Goal: Task Accomplishment & Management: Use online tool/utility

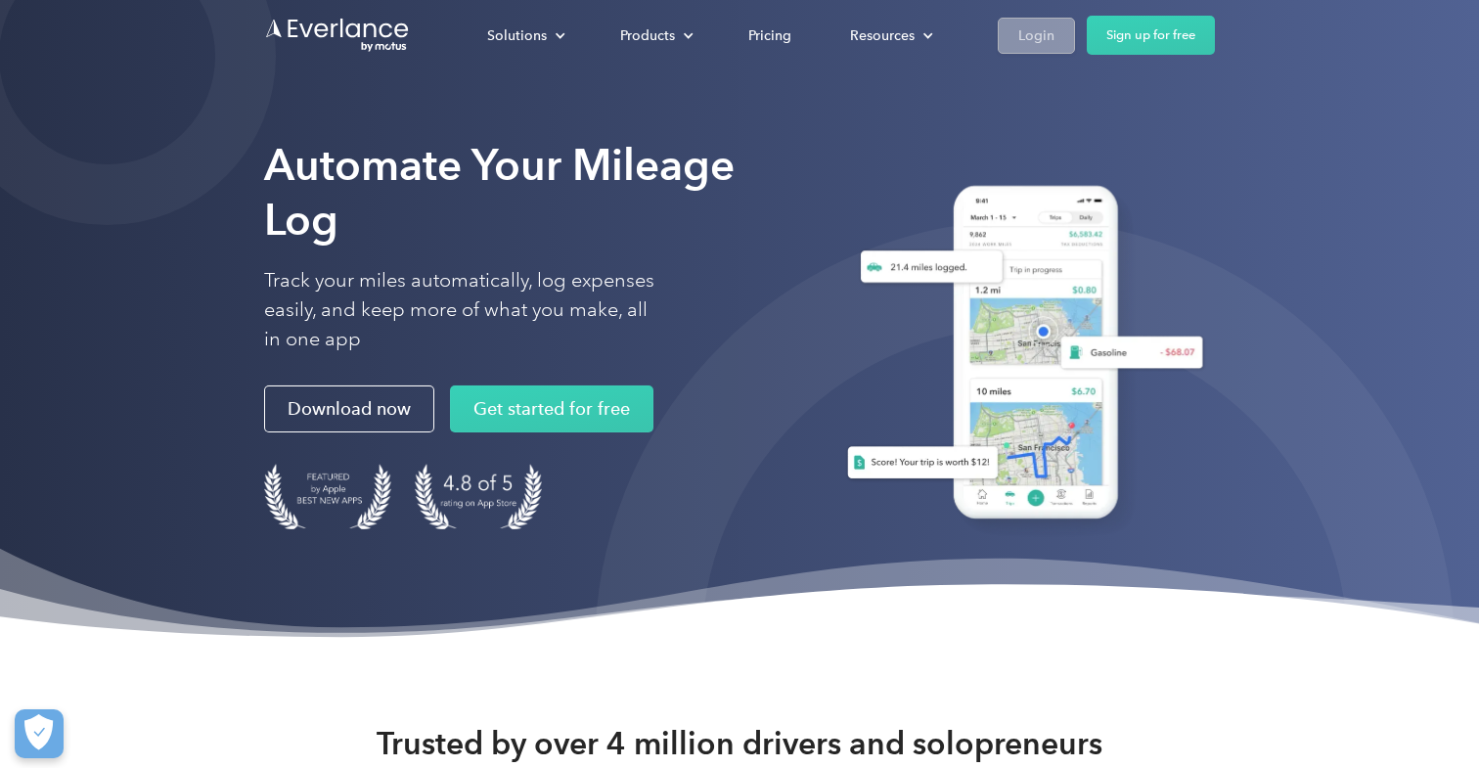
click at [1022, 30] on div "Login" at bounding box center [1036, 35] width 36 height 24
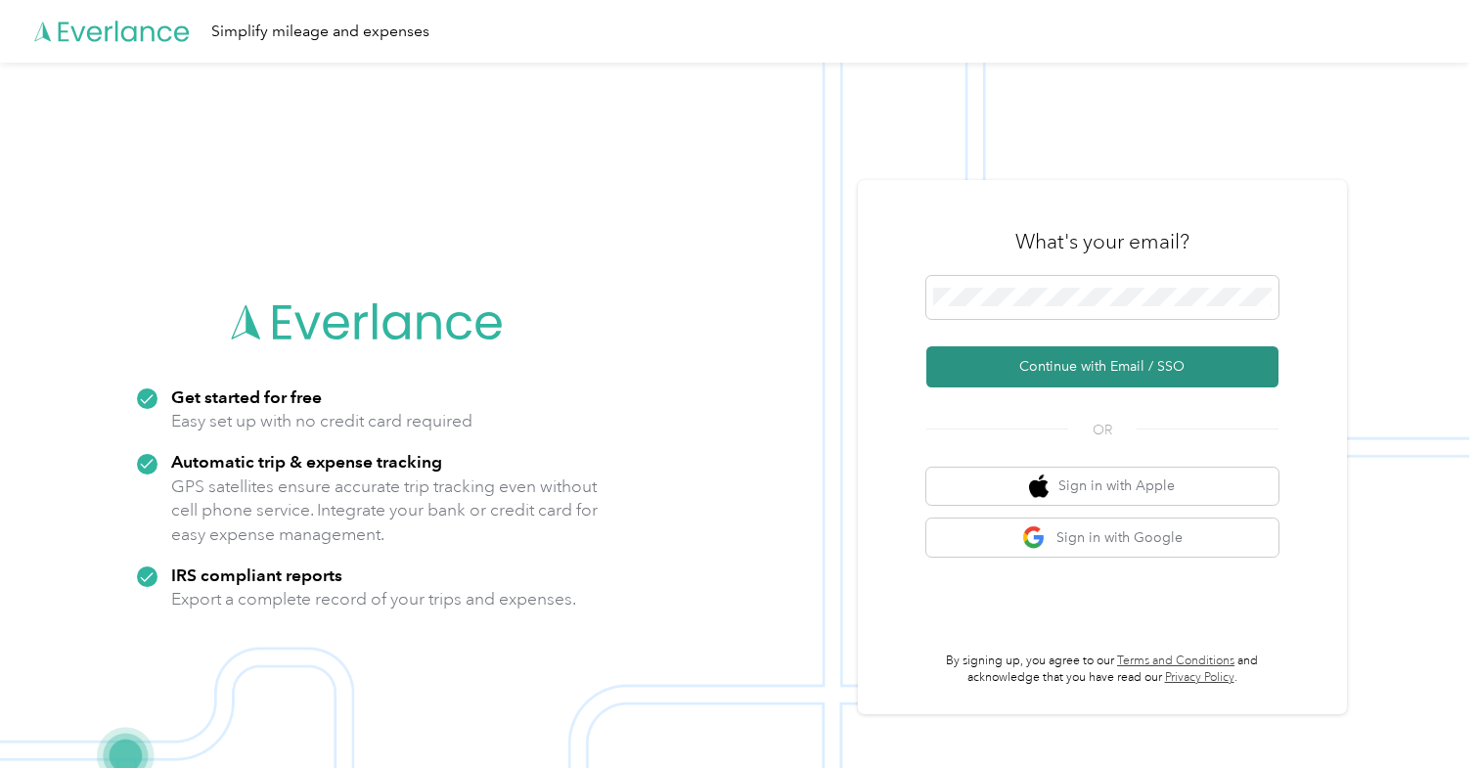
click at [1064, 375] on button "Continue with Email / SSO" at bounding box center [1102, 366] width 352 height 41
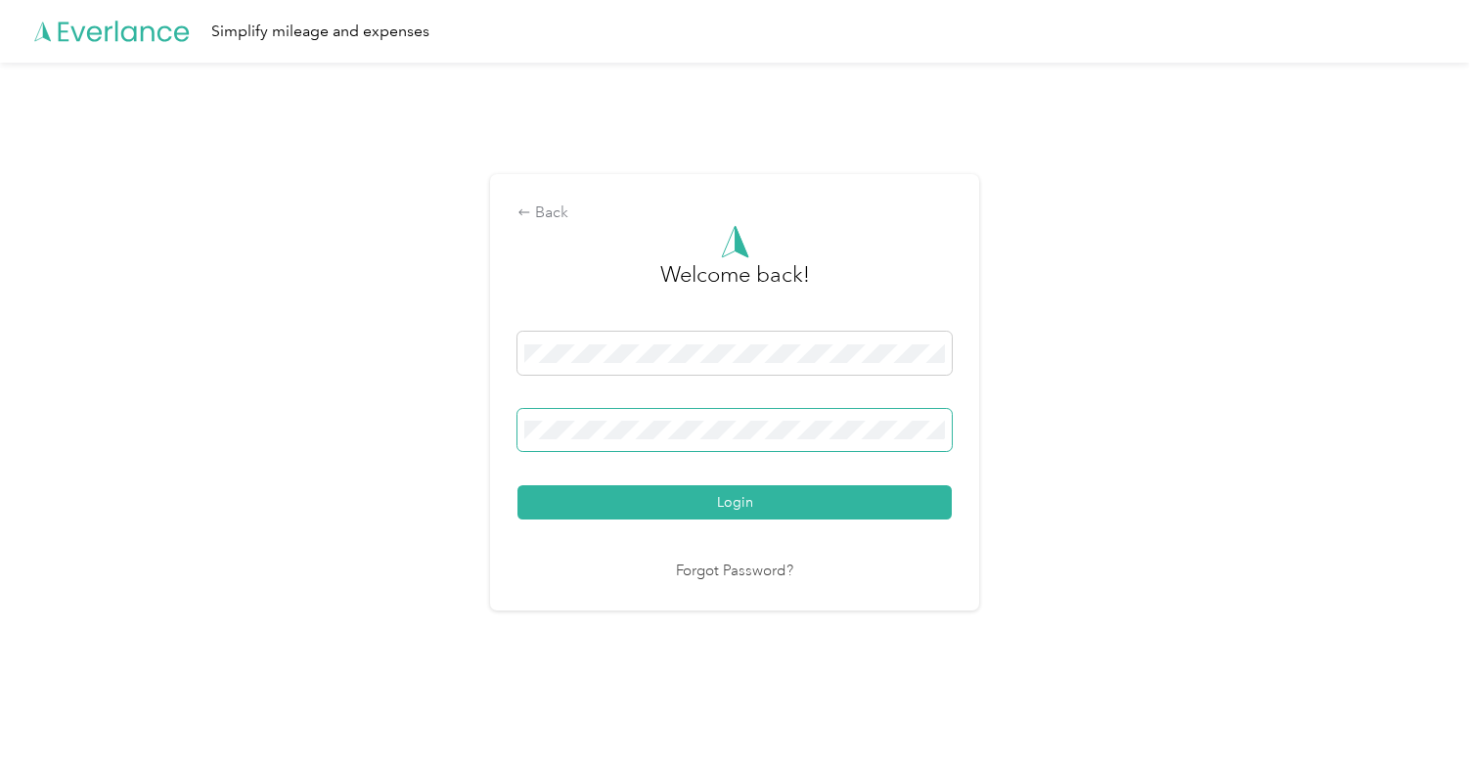
click at [740, 502] on button "Login" at bounding box center [735, 502] width 434 height 34
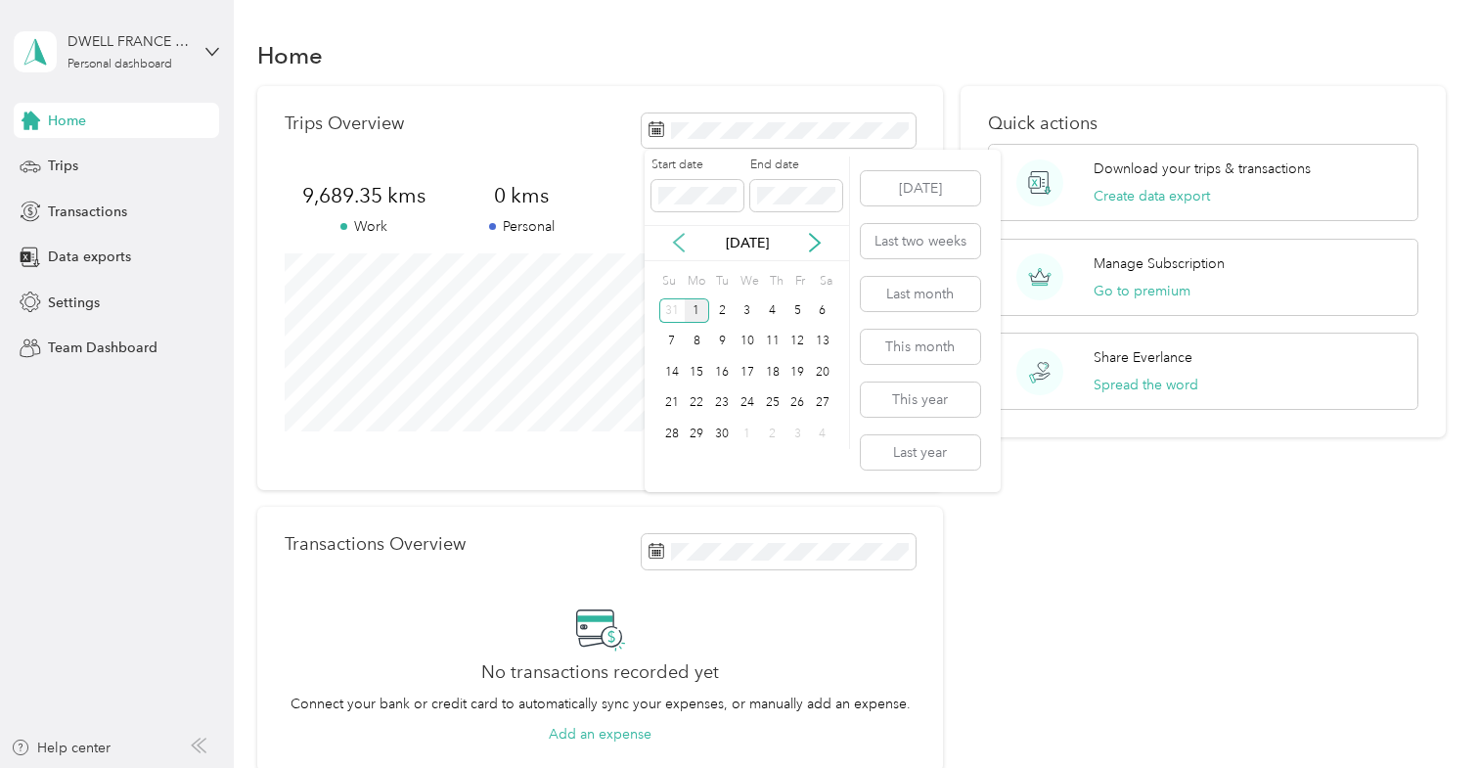
click at [683, 242] on icon at bounding box center [679, 243] width 20 height 20
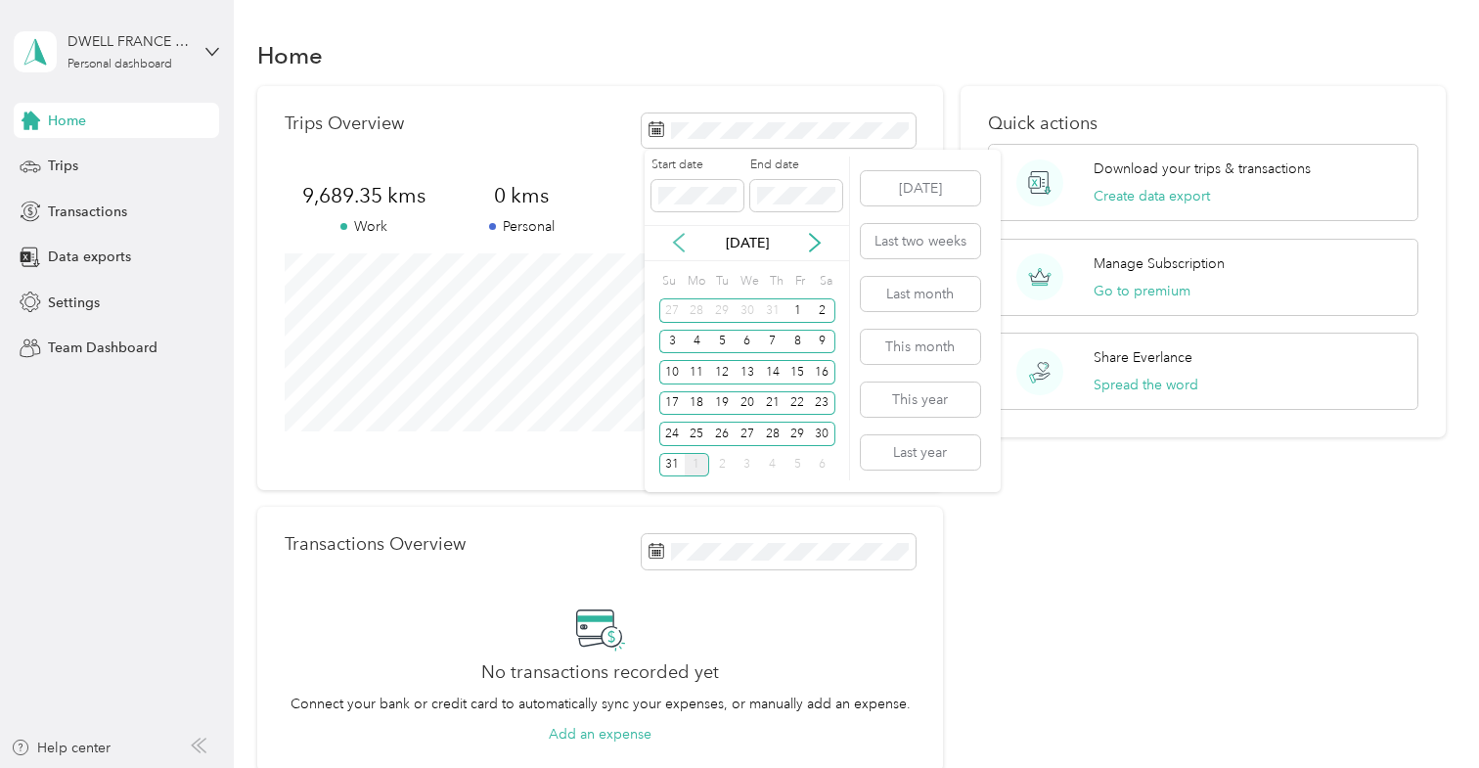
click at [673, 234] on icon at bounding box center [679, 243] width 20 height 20
click at [717, 432] on div "29" at bounding box center [721, 434] width 25 height 24
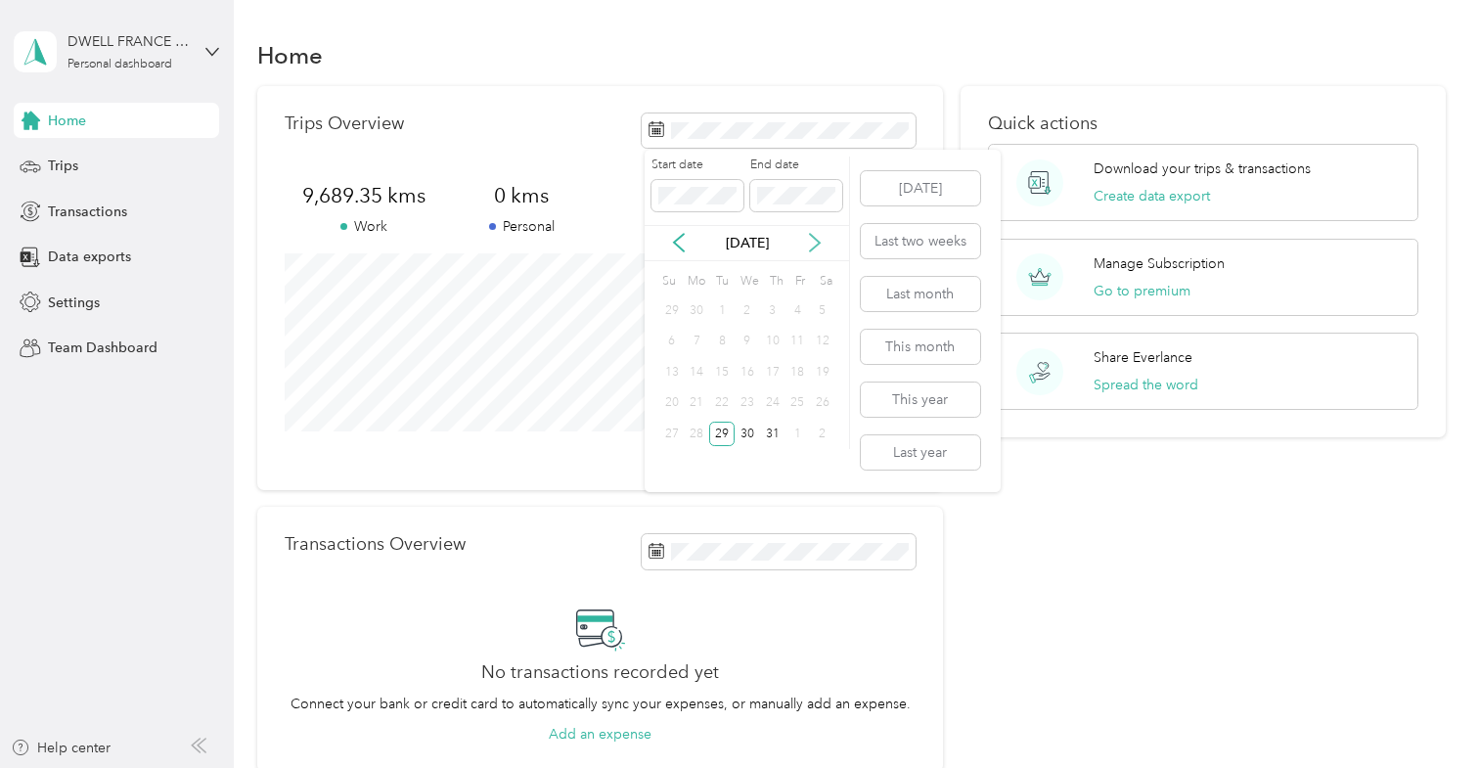
click at [816, 241] on icon at bounding box center [815, 243] width 20 height 20
click at [670, 466] on div "31" at bounding box center [671, 465] width 25 height 24
click at [692, 243] on div "[DATE]" at bounding box center [747, 243] width 204 height 21
click at [682, 243] on icon at bounding box center [679, 243] width 20 height 20
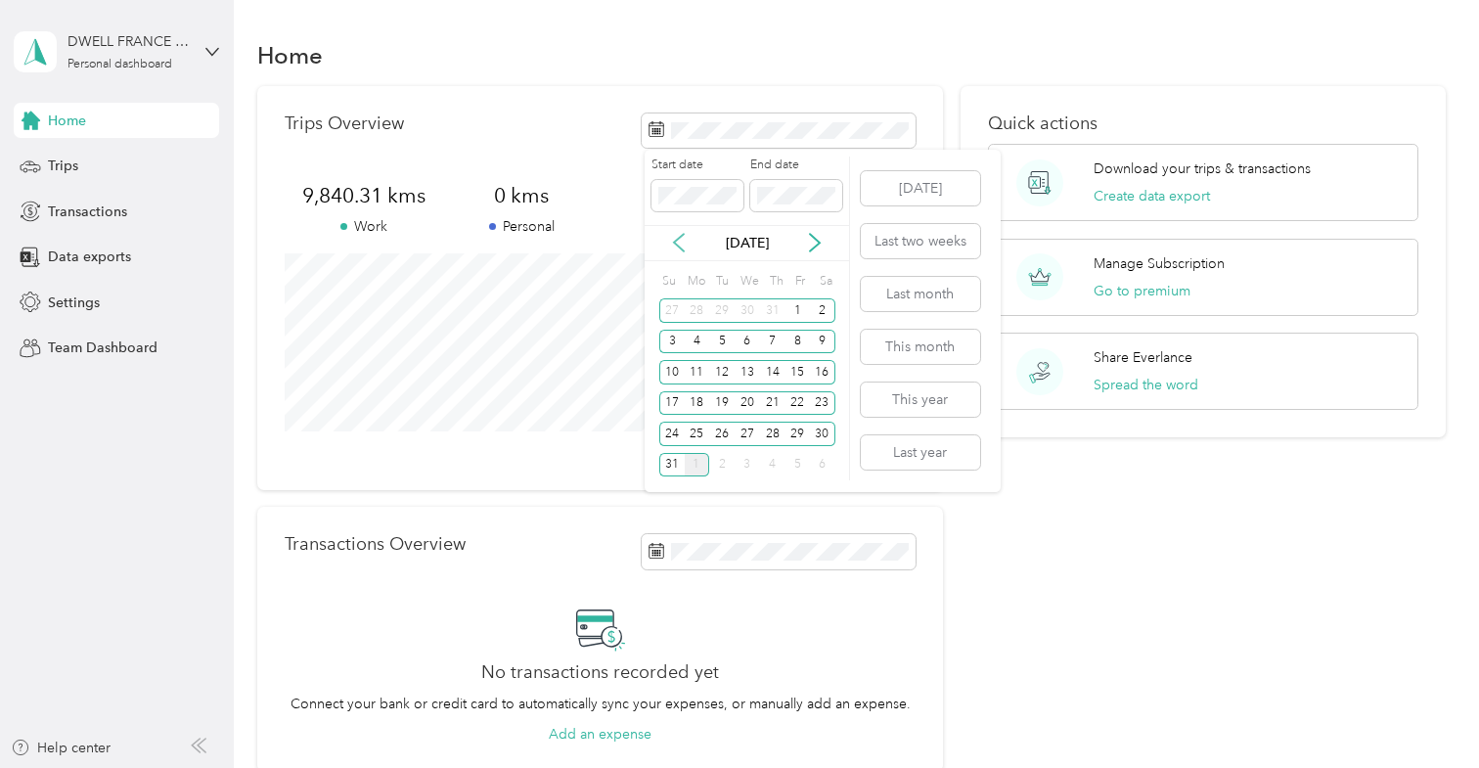
click at [682, 243] on icon at bounding box center [679, 243] width 20 height 20
click at [723, 433] on div "29" at bounding box center [721, 434] width 25 height 24
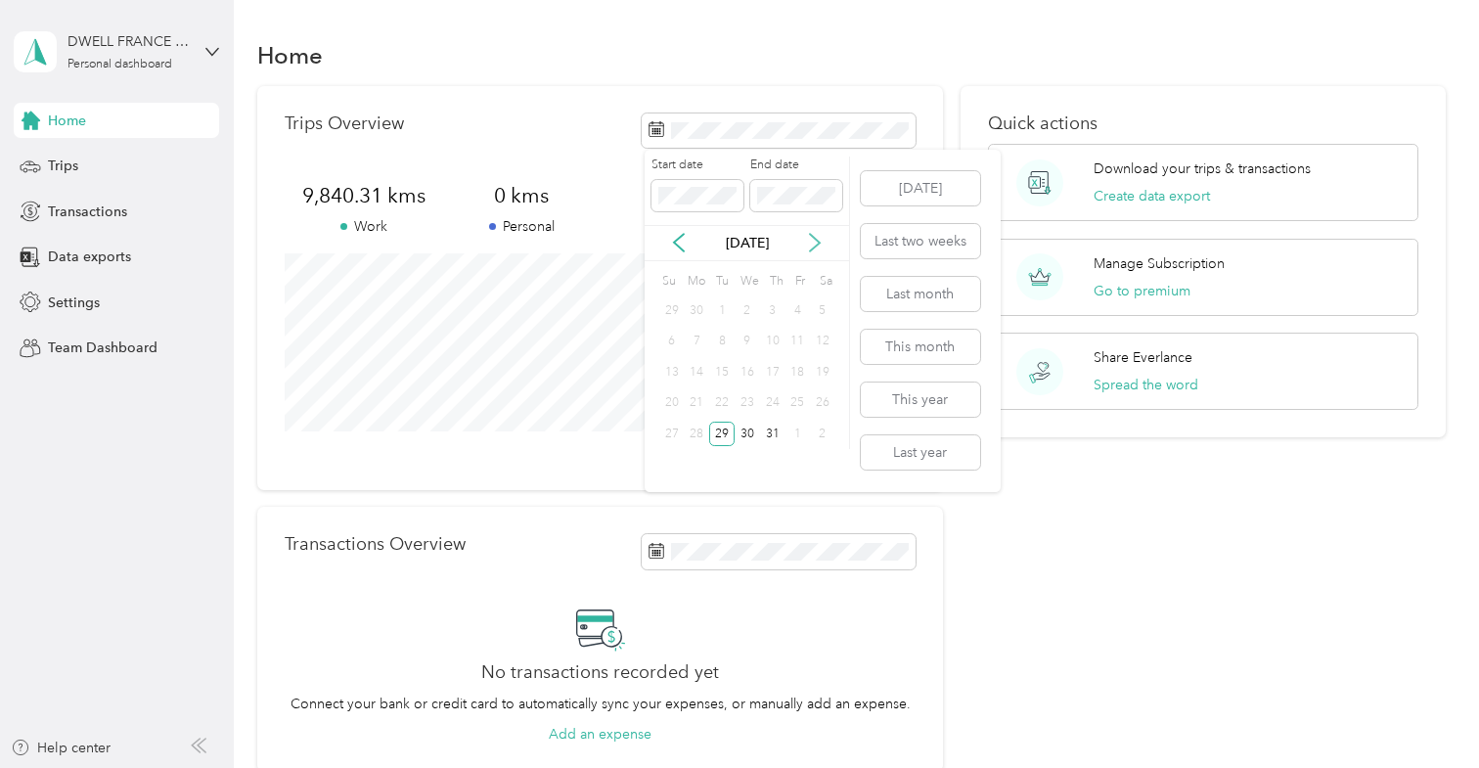
click at [812, 240] on icon at bounding box center [815, 243] width 20 height 20
click at [674, 465] on div "31" at bounding box center [671, 465] width 25 height 24
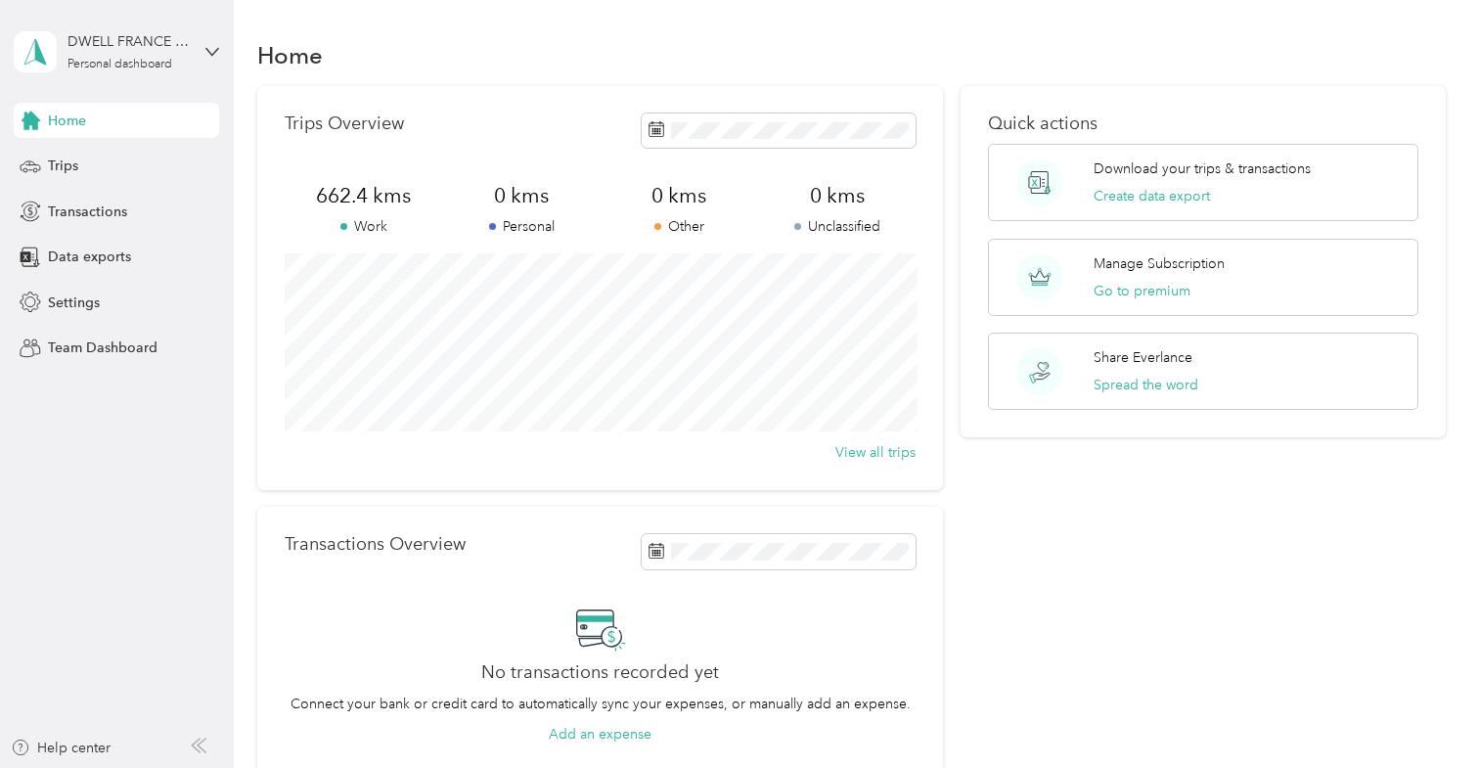
click at [97, 115] on div "Home" at bounding box center [116, 120] width 205 height 35
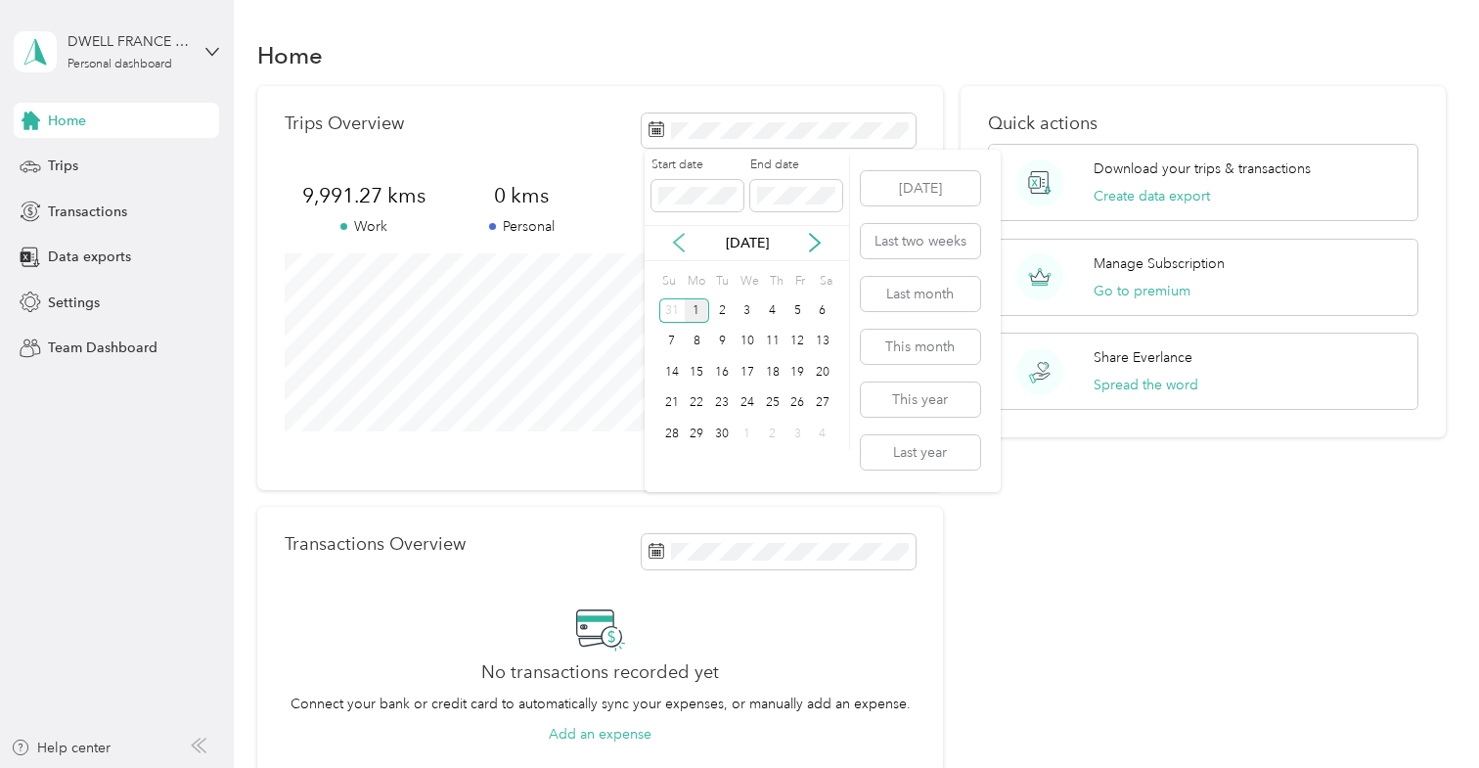
click at [673, 238] on icon at bounding box center [679, 243] width 20 height 20
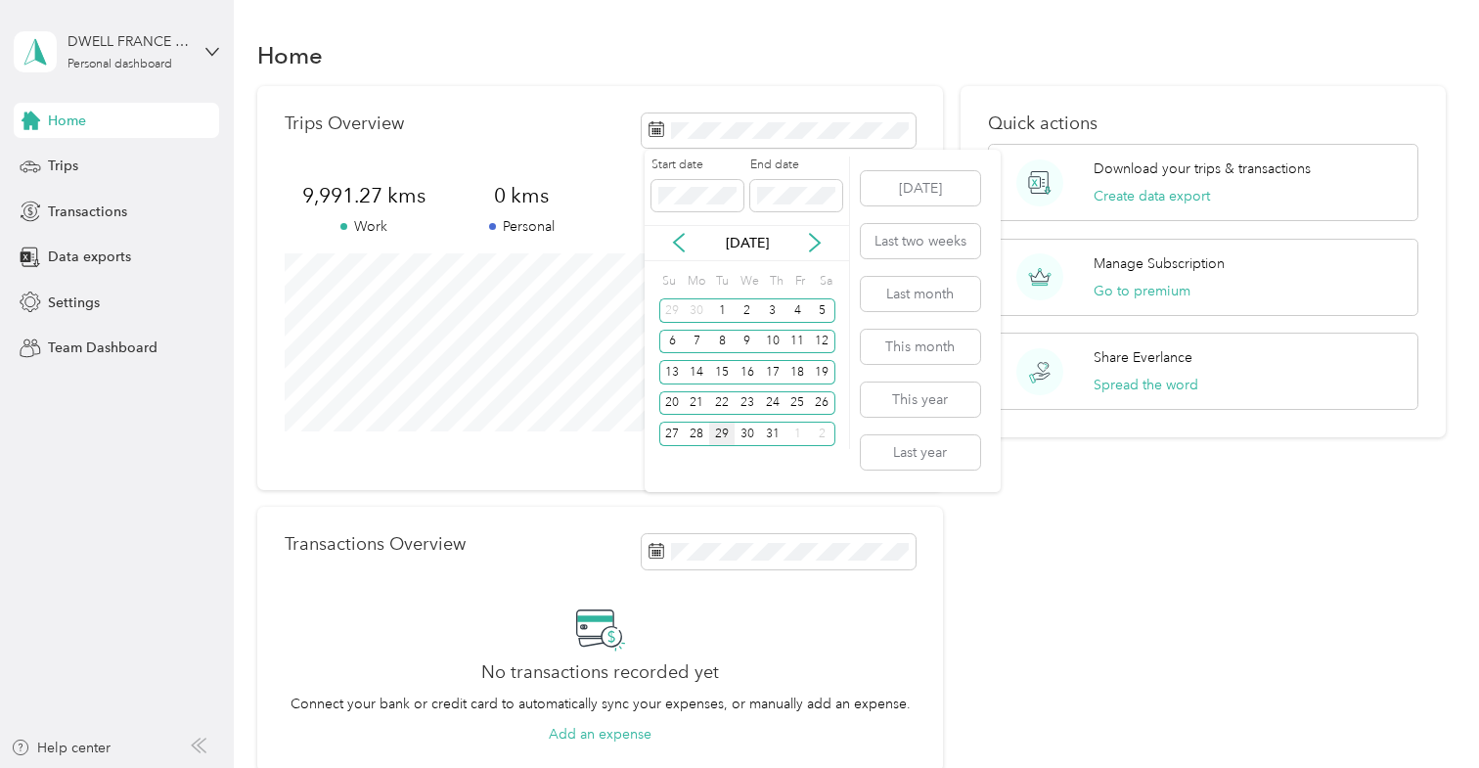
click at [723, 429] on div "29" at bounding box center [721, 434] width 25 height 24
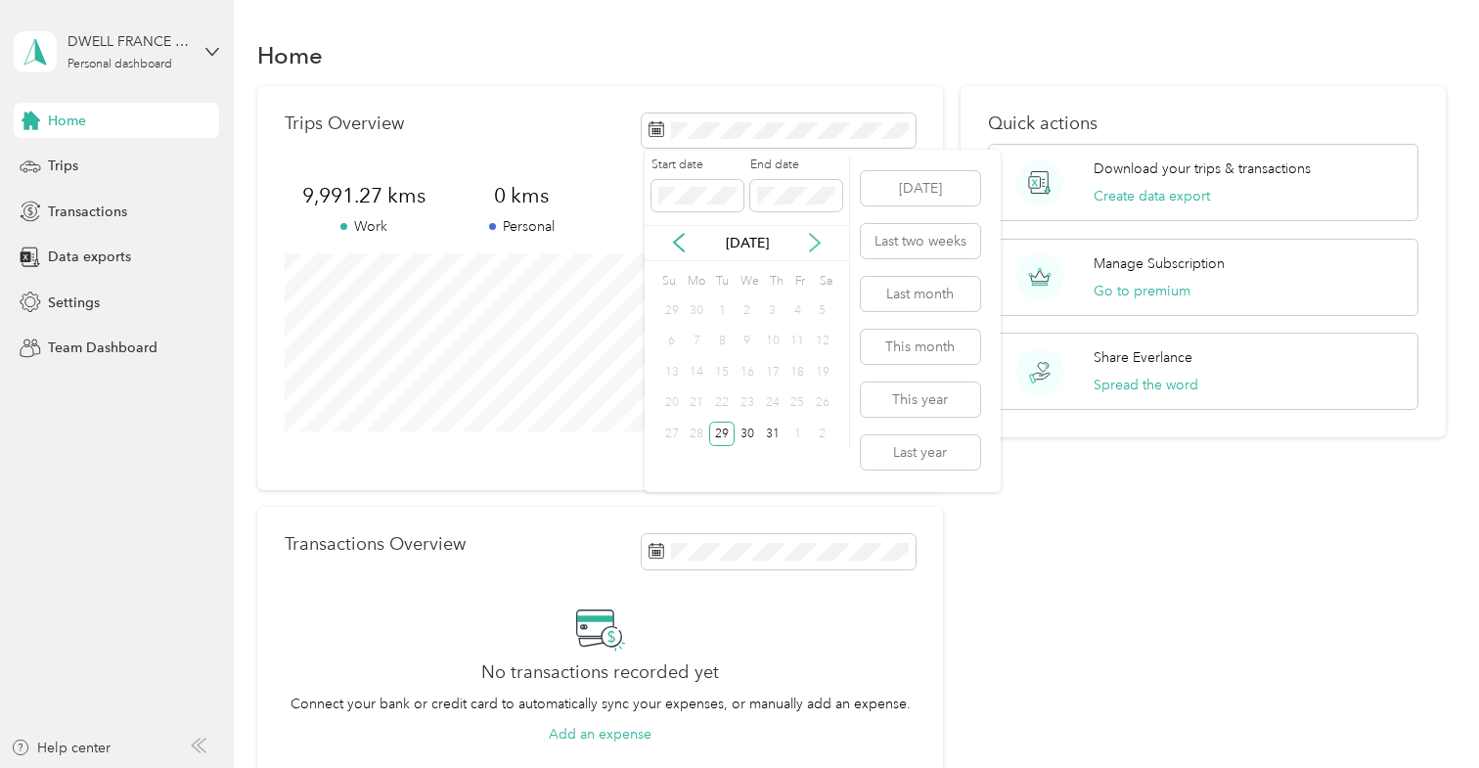
click at [813, 243] on icon at bounding box center [815, 243] width 20 height 20
click at [667, 456] on div "31" at bounding box center [671, 465] width 25 height 24
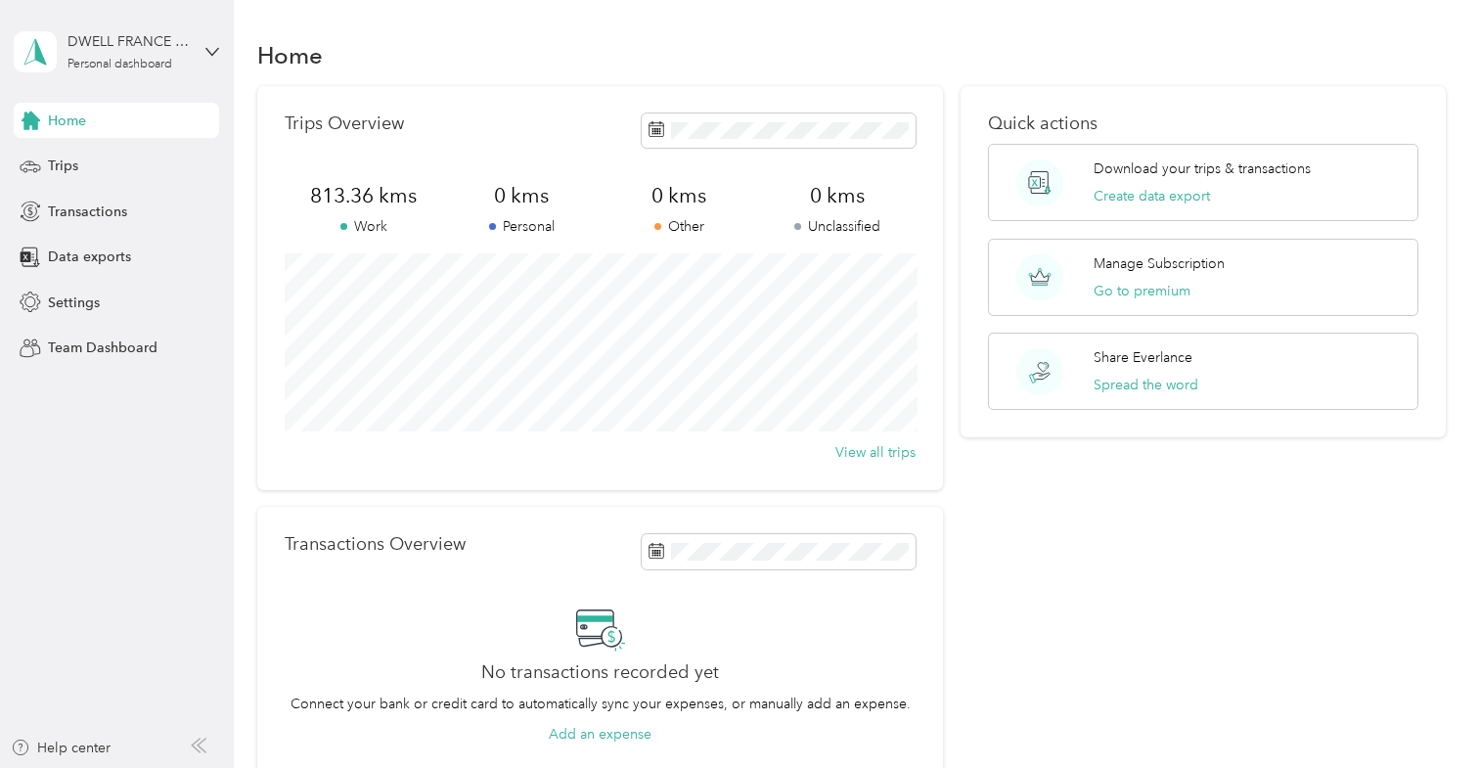
click at [974, 592] on div "Quick actions Download your trips & transactions Create data export Manage Subs…" at bounding box center [1203, 429] width 485 height 687
click at [60, 162] on span "Trips" at bounding box center [63, 166] width 30 height 21
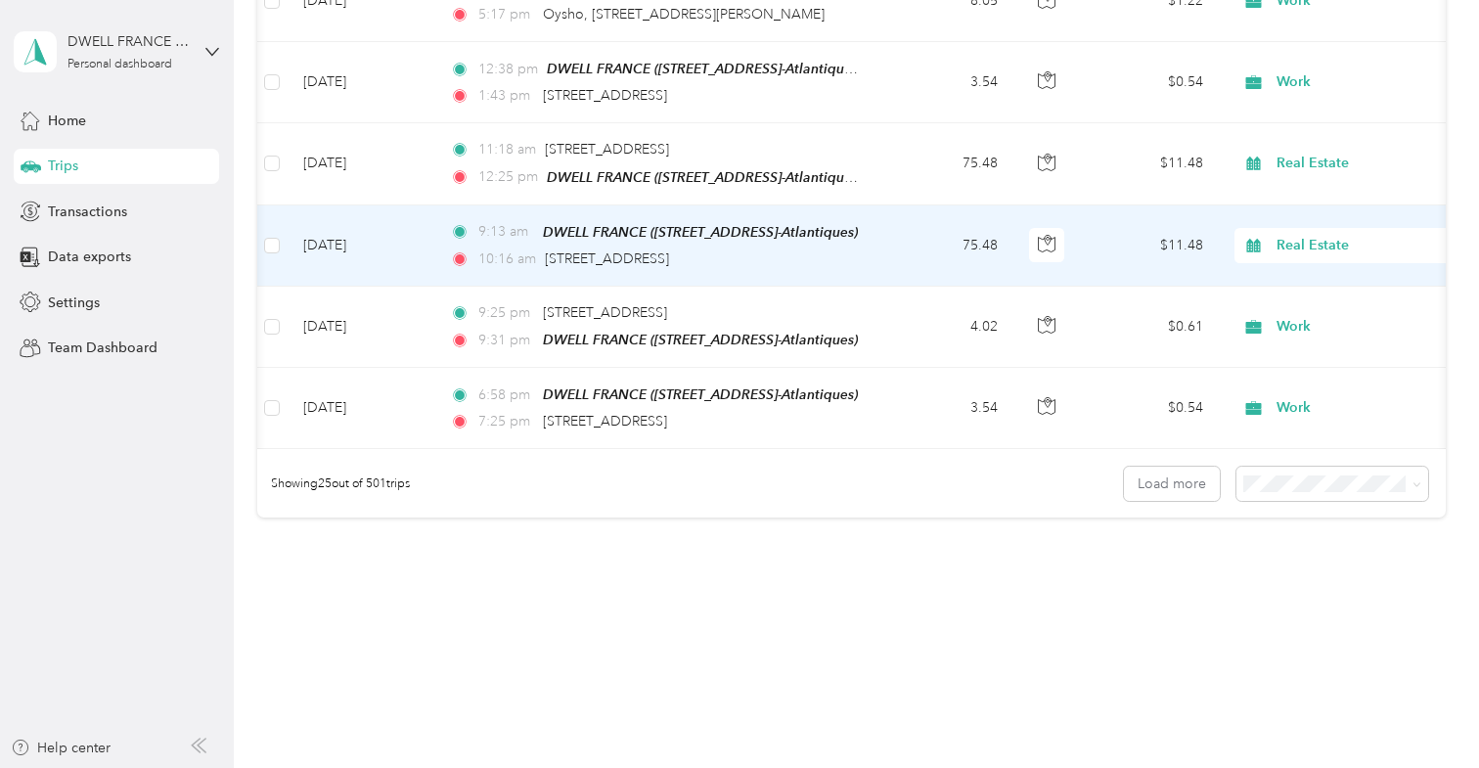
scroll to position [0, 3]
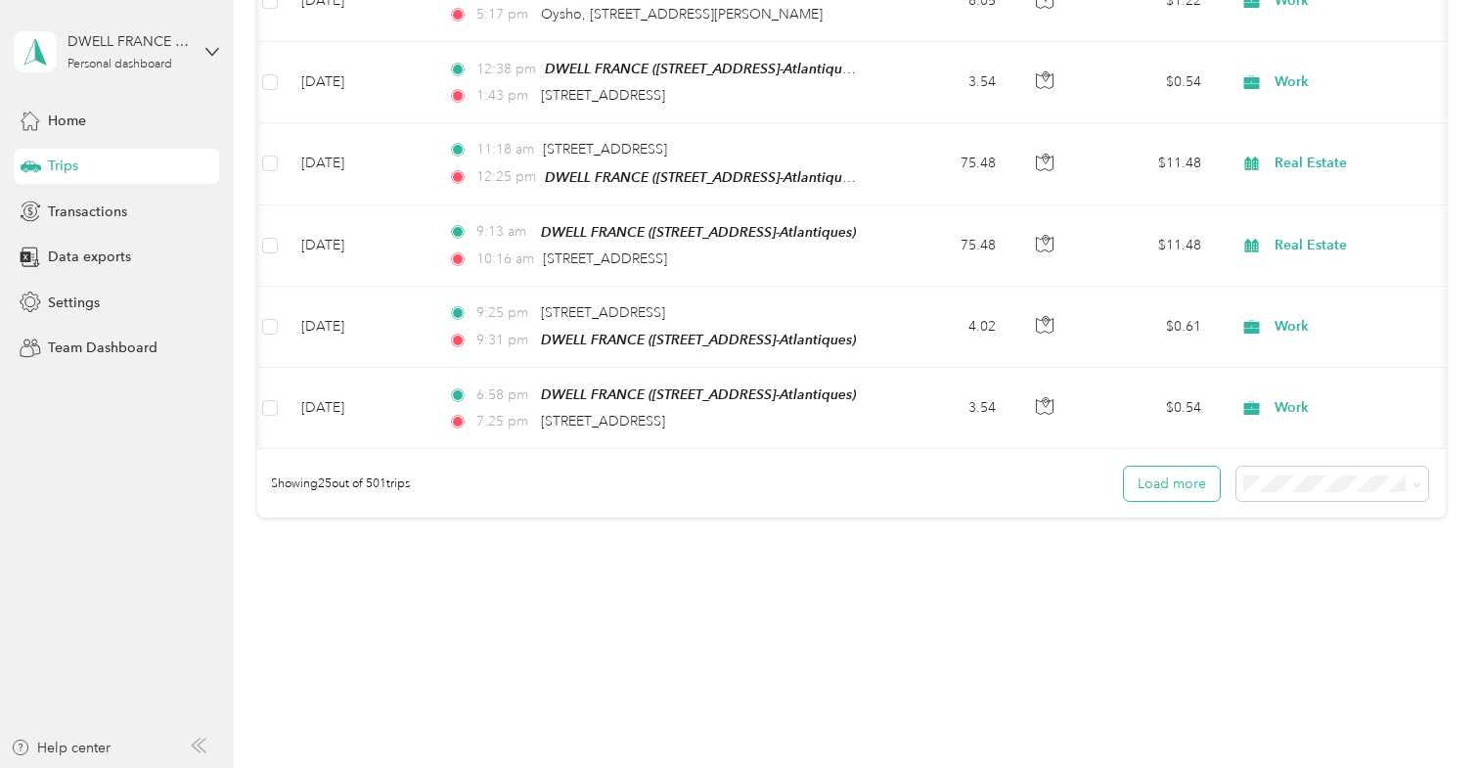
click at [1174, 467] on button "Load more" at bounding box center [1172, 484] width 96 height 34
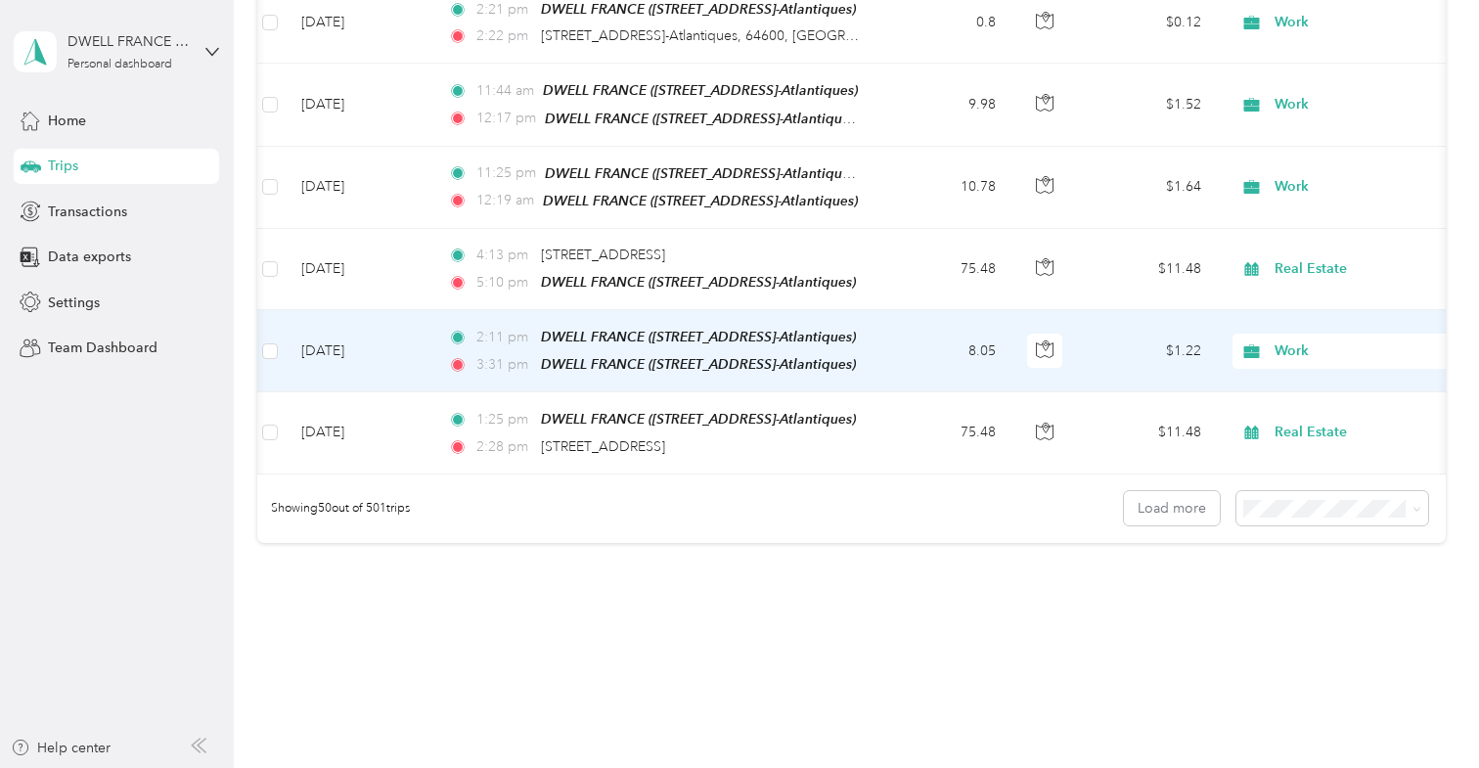
scroll to position [0, 0]
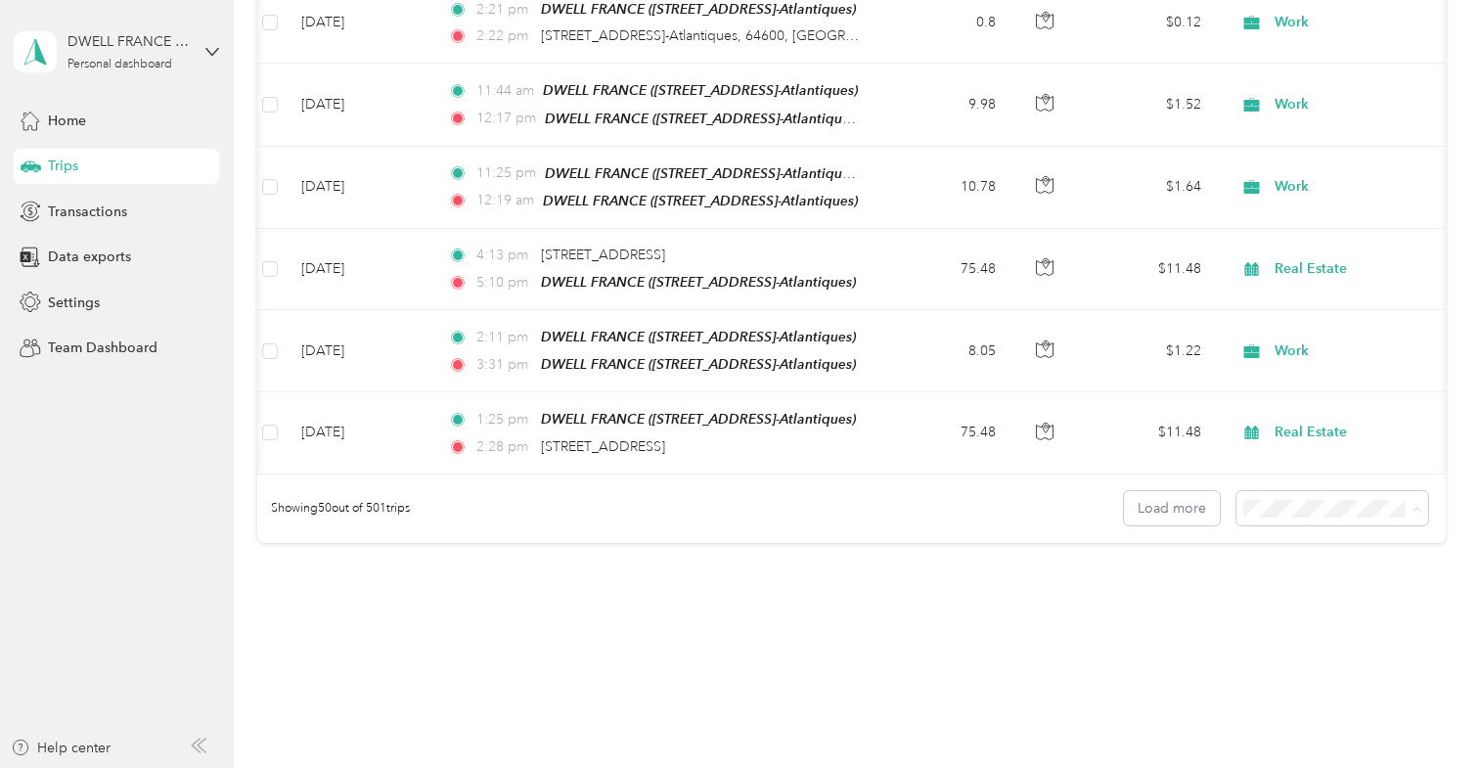
click at [1294, 564] on span "100 per load" at bounding box center [1295, 568] width 80 height 17
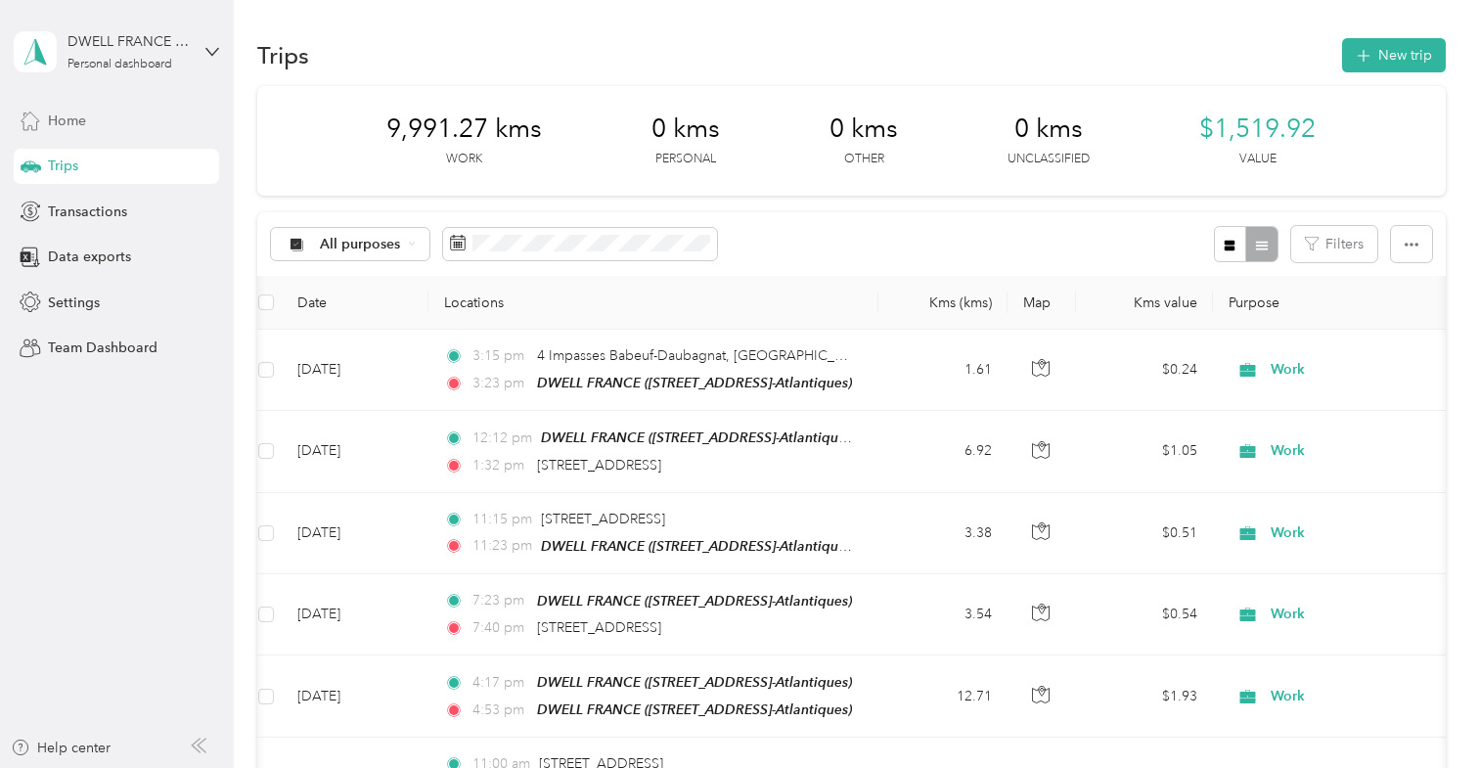
click at [68, 123] on span "Home" at bounding box center [67, 121] width 38 height 21
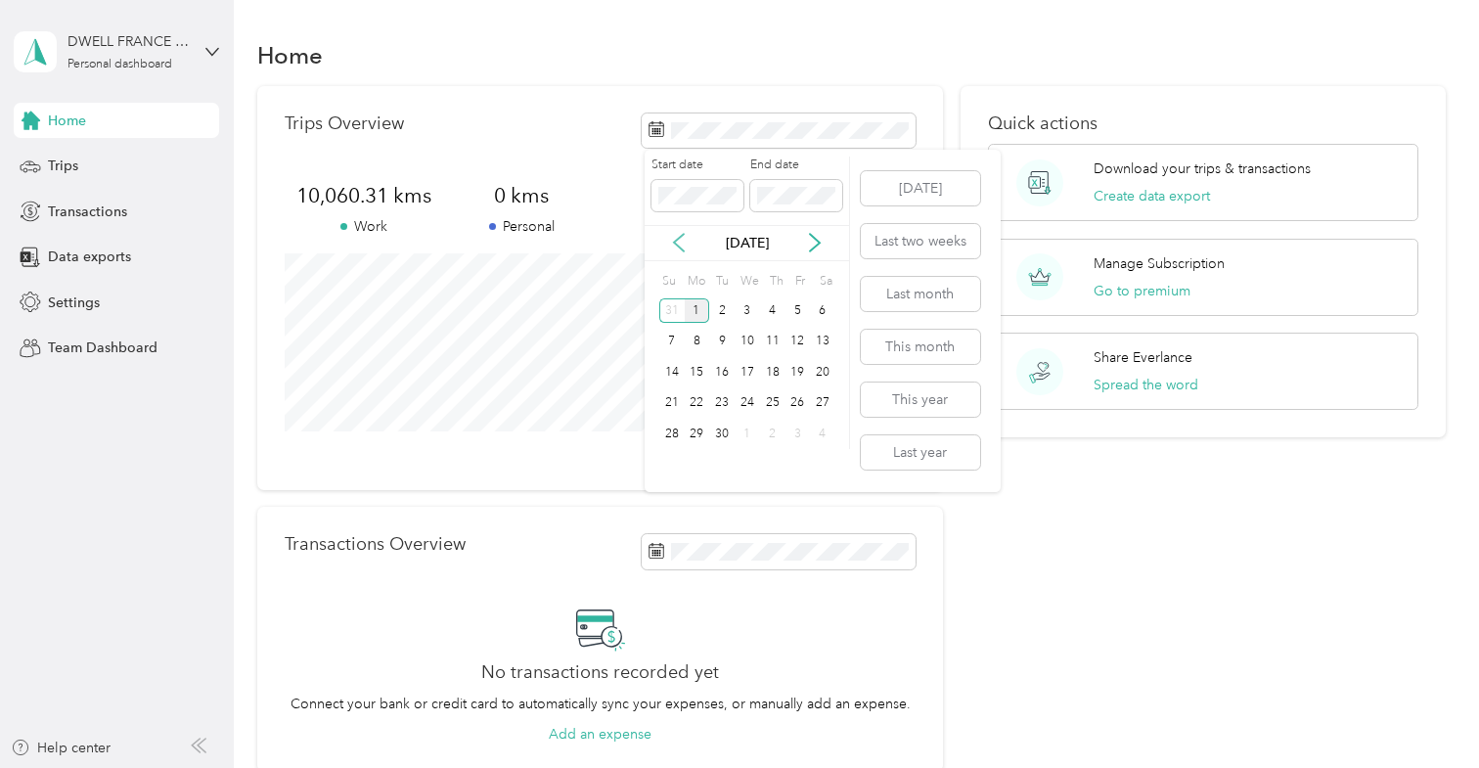
click at [679, 237] on icon at bounding box center [679, 243] width 20 height 20
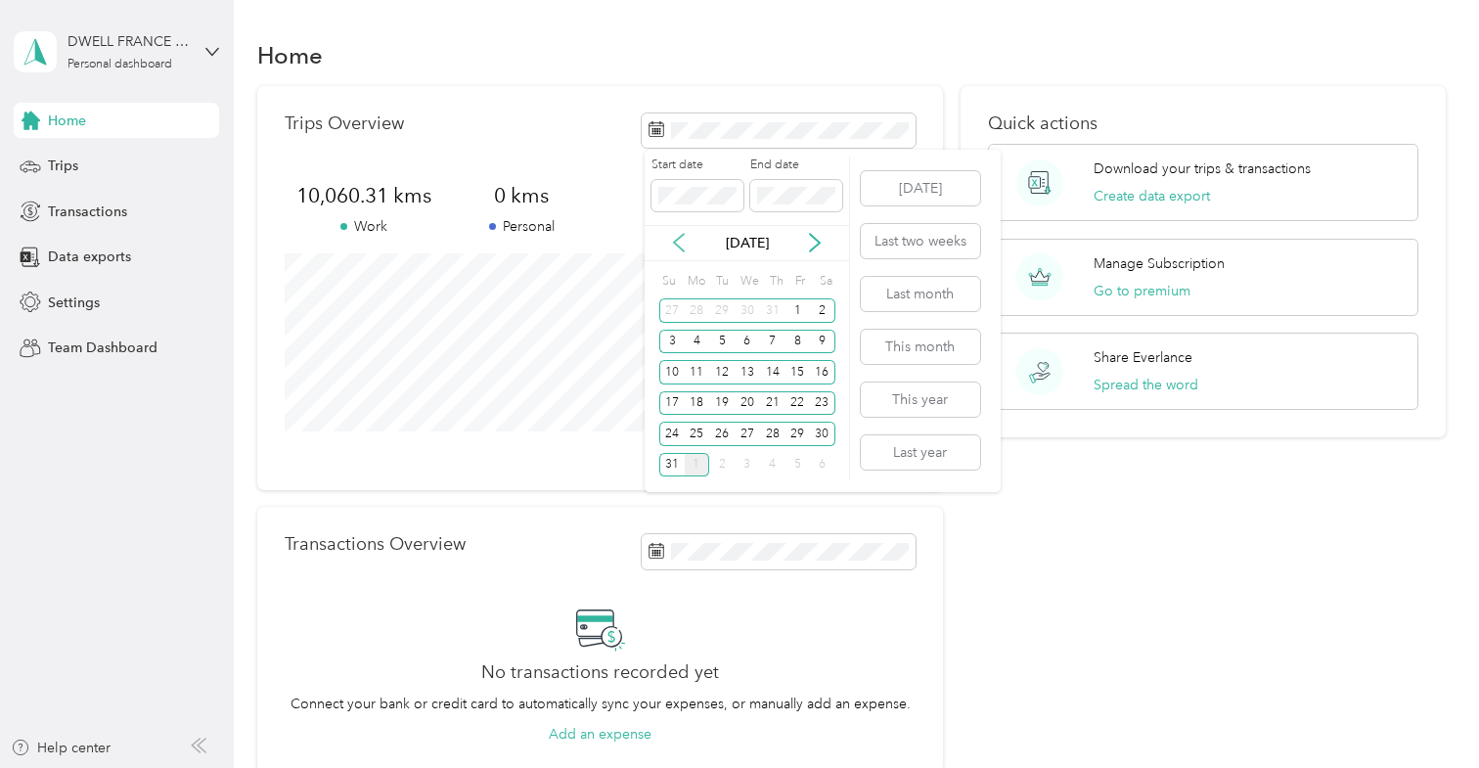
click at [679, 241] on icon at bounding box center [679, 243] width 20 height 20
click at [722, 435] on div "29" at bounding box center [721, 434] width 25 height 24
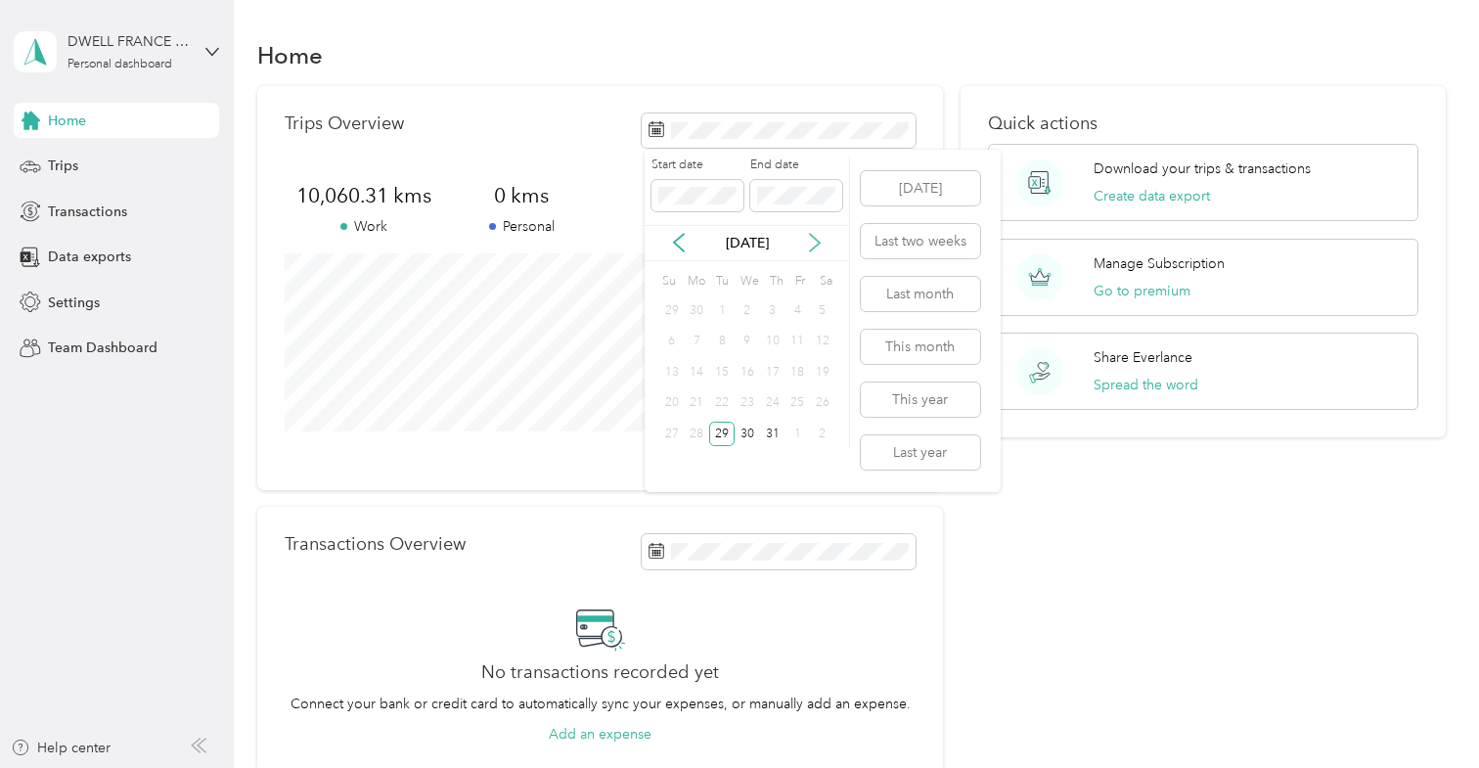
click at [820, 241] on icon at bounding box center [815, 243] width 20 height 20
click at [665, 468] on div "31" at bounding box center [671, 465] width 25 height 24
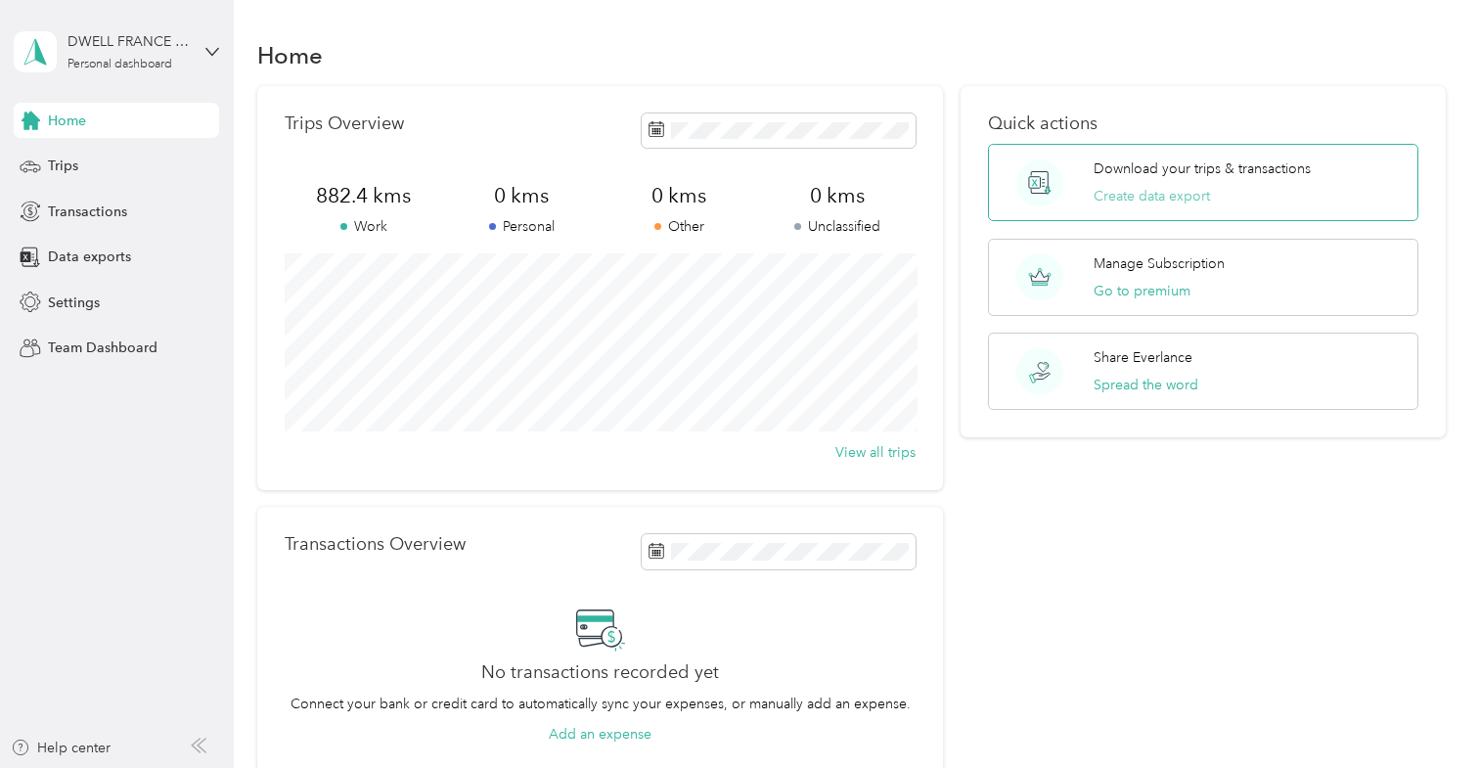
click at [1133, 203] on button "Create data export" at bounding box center [1152, 196] width 116 height 21
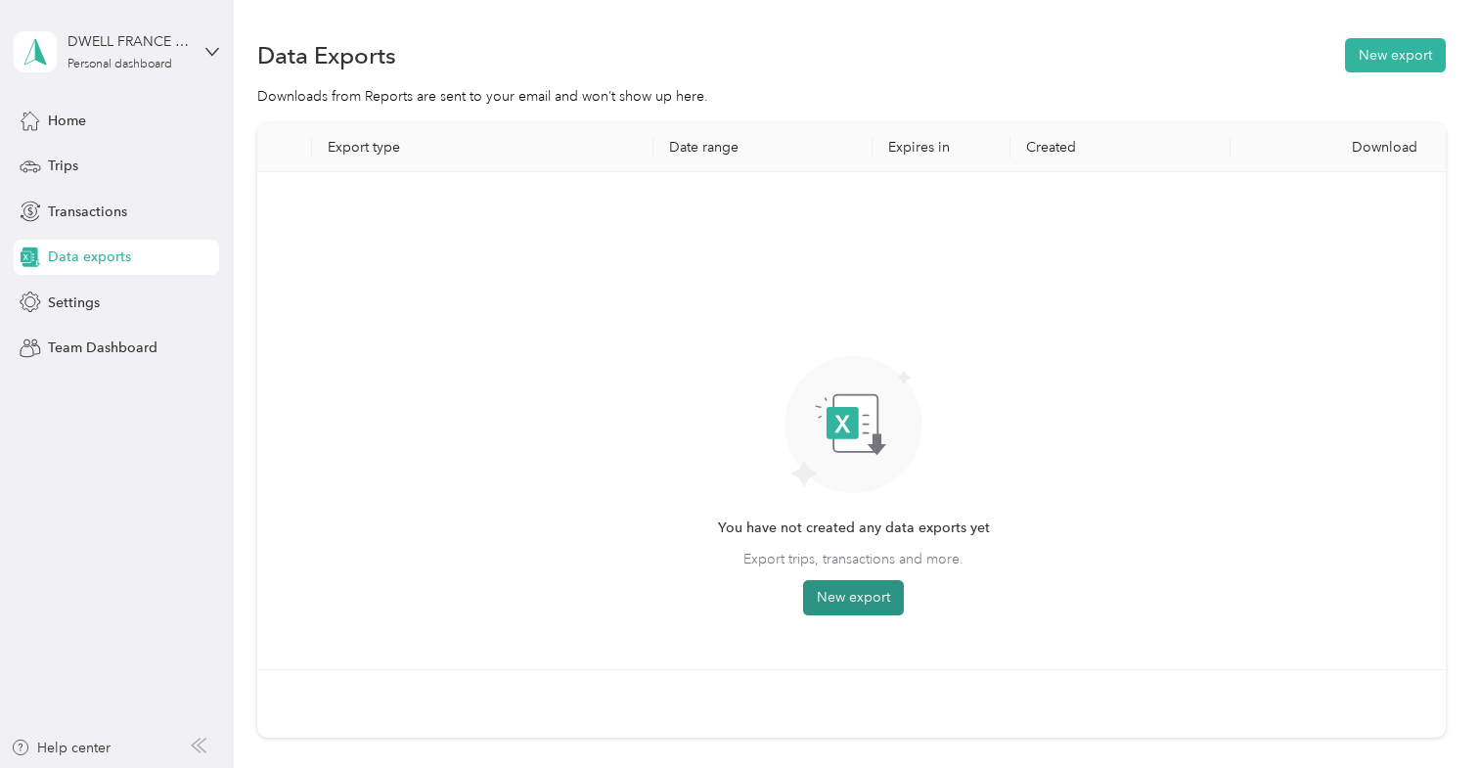
click at [846, 603] on button "New export" at bounding box center [853, 597] width 101 height 35
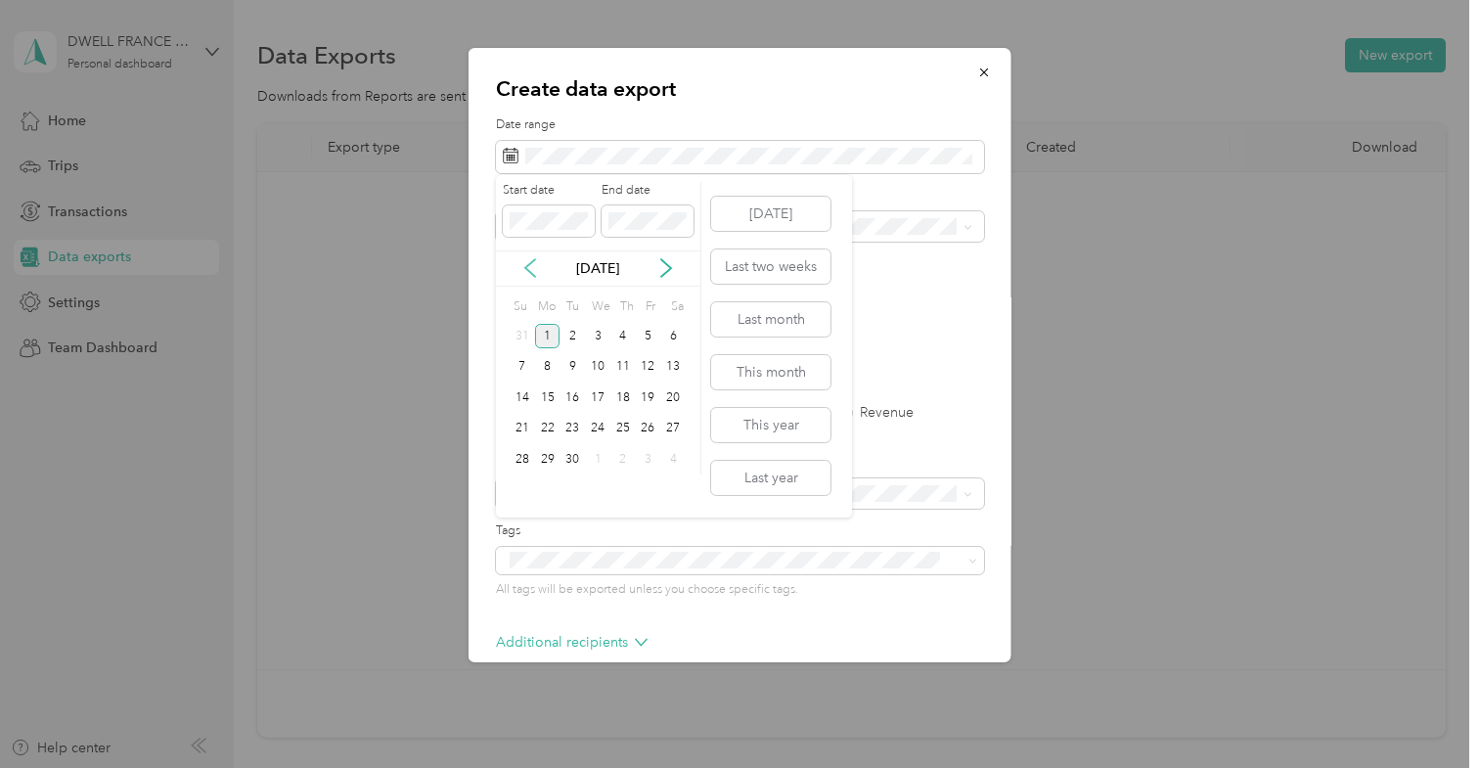
click at [527, 262] on icon at bounding box center [530, 268] width 20 height 20
click at [568, 461] on div "29" at bounding box center [572, 459] width 25 height 24
click at [666, 266] on icon at bounding box center [666, 268] width 20 height 20
click at [520, 487] on div "31" at bounding box center [522, 490] width 25 height 24
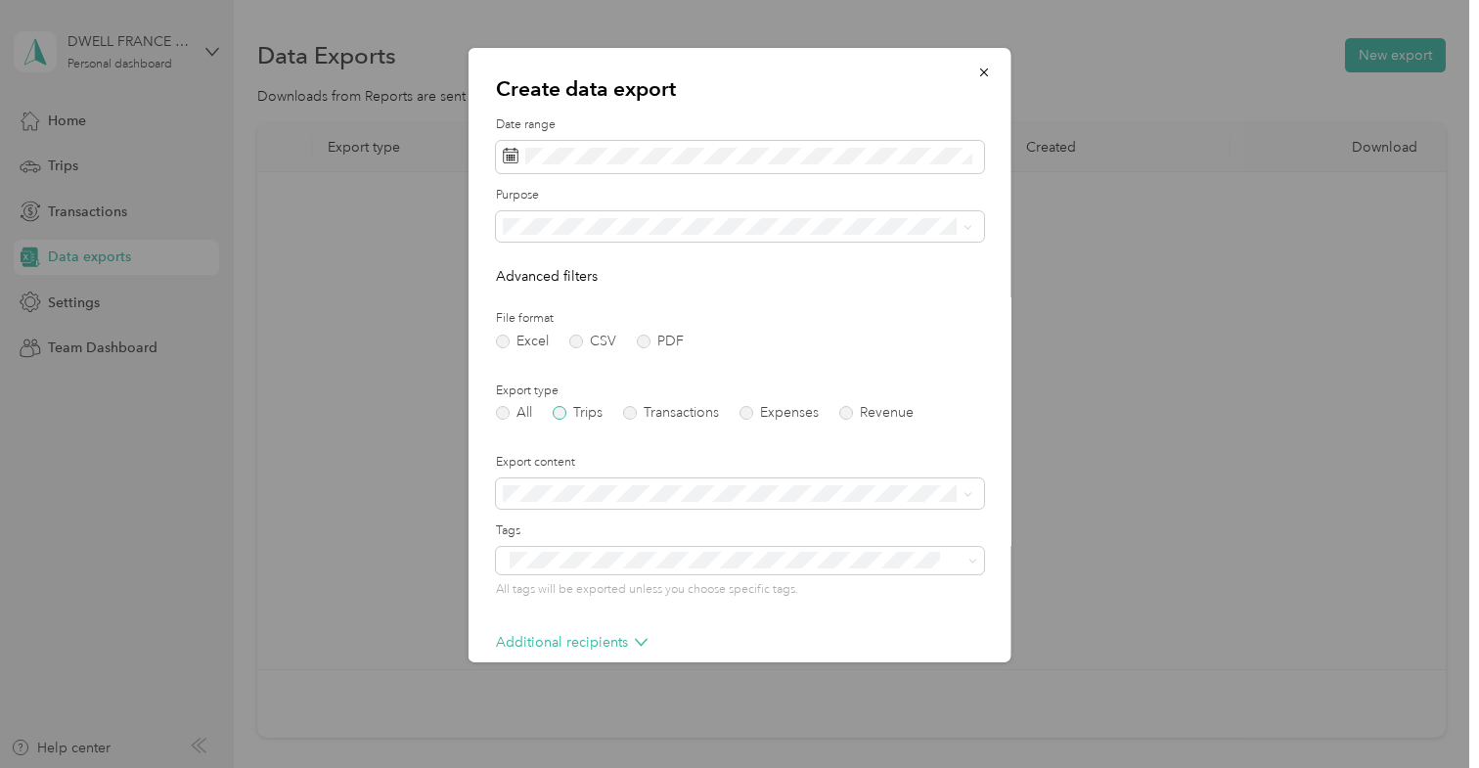
click at [561, 406] on label "Trips" at bounding box center [578, 413] width 50 height 14
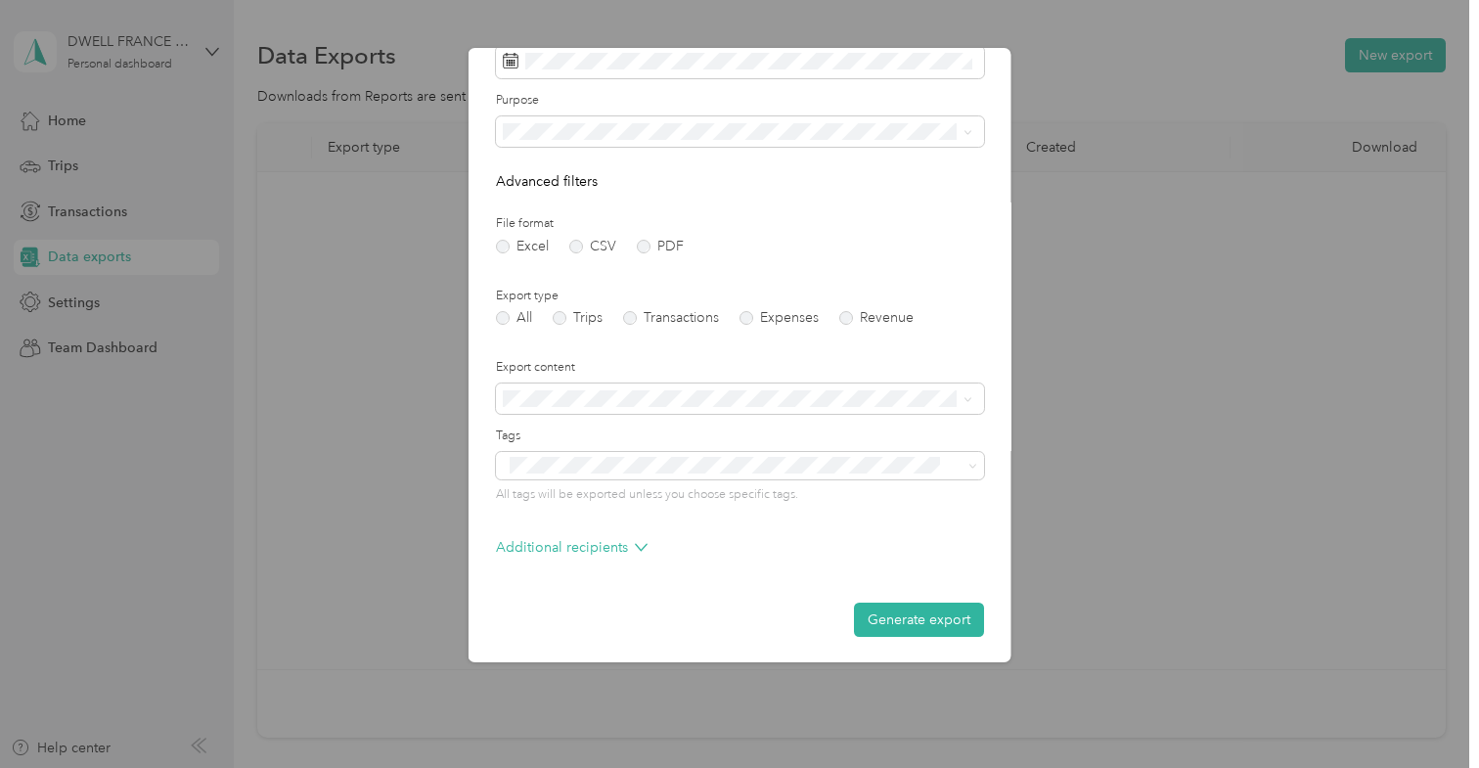
scroll to position [94, 0]
click at [578, 467] on span "Summary and full trips list" at bounding box center [588, 466] width 157 height 17
click at [583, 384] on span at bounding box center [740, 399] width 488 height 31
click at [915, 612] on button "Generate export" at bounding box center [919, 621] width 130 height 34
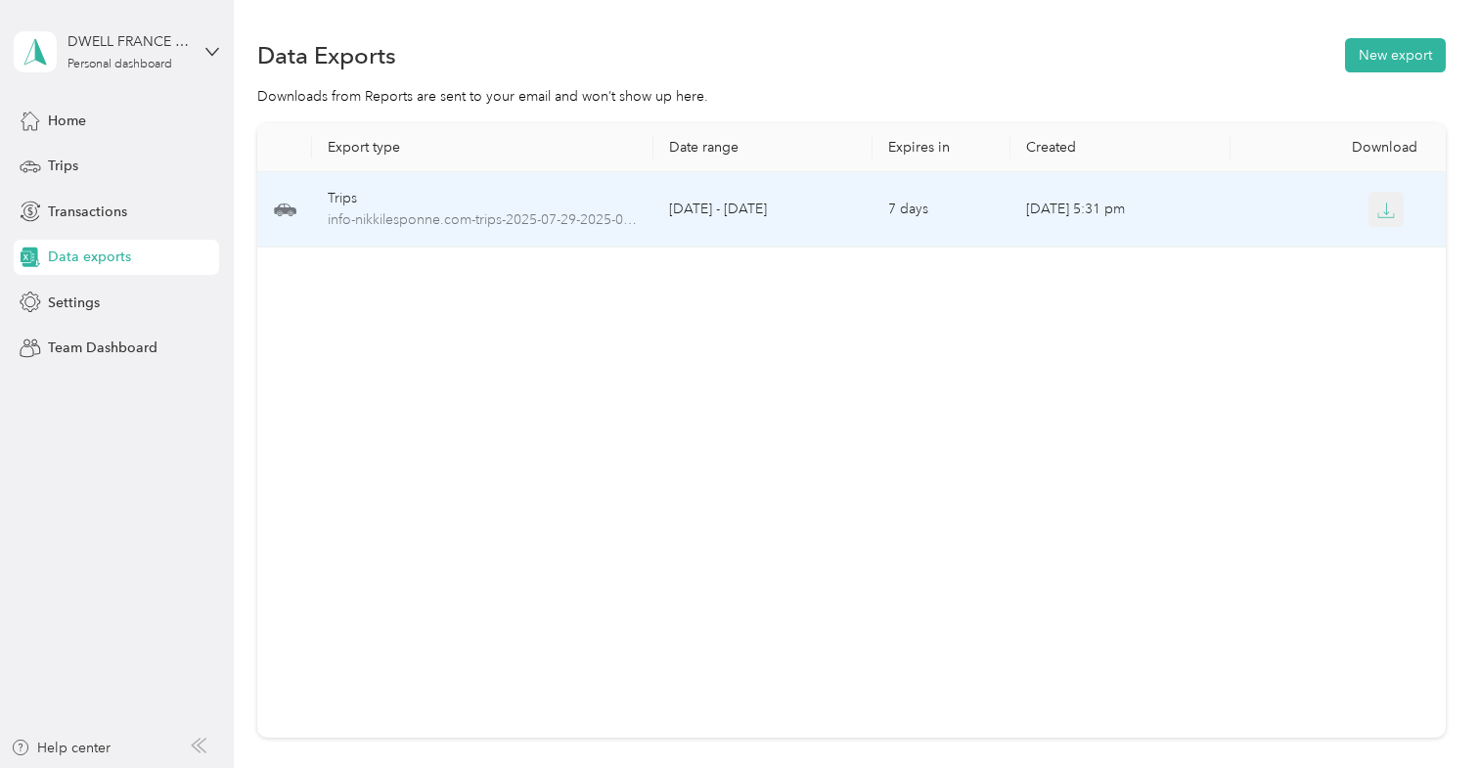
click at [1386, 214] on icon "button" at bounding box center [1387, 209] width 6 height 12
